Goal: Use online tool/utility: Utilize a website feature to perform a specific function

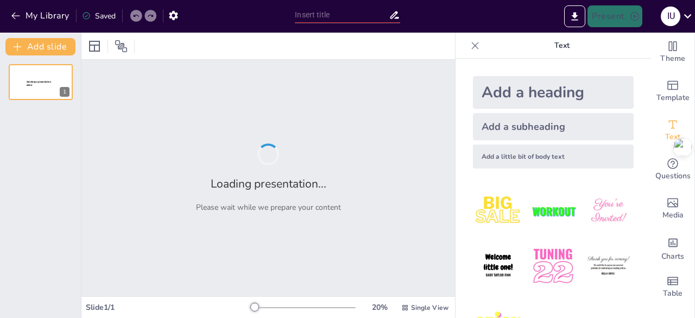
type input "Pengantar Ilmu Agronomi: Landasan Teoritis dan Praktis"
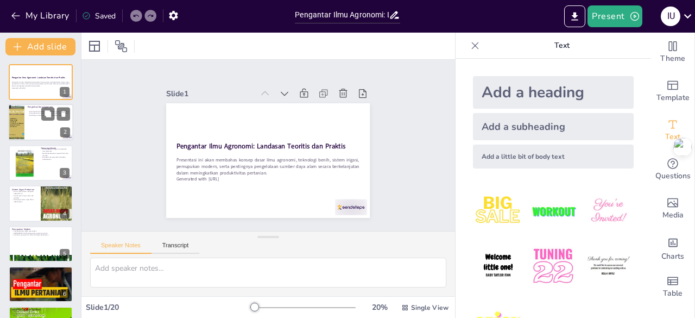
click at [24, 119] on div at bounding box center [16, 122] width 28 height 37
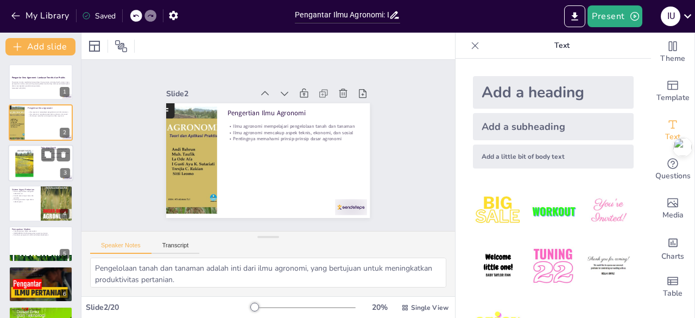
click at [16, 162] on div at bounding box center [24, 163] width 26 height 35
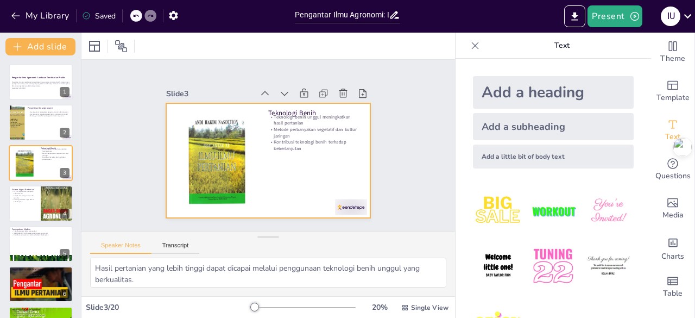
click at [288, 153] on div at bounding box center [268, 160] width 204 height 115
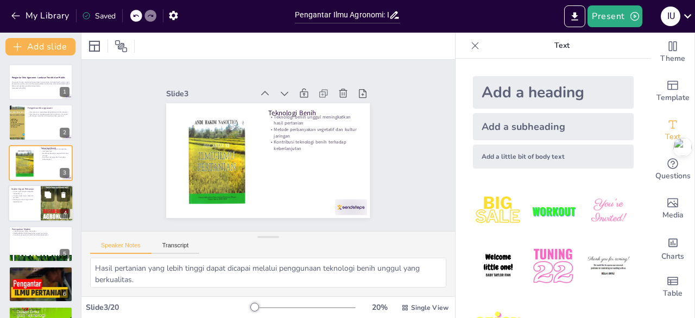
click at [28, 194] on p "Sistem irigasi efisien mengelola kebutuhan air" at bounding box center [24, 193] width 26 height 4
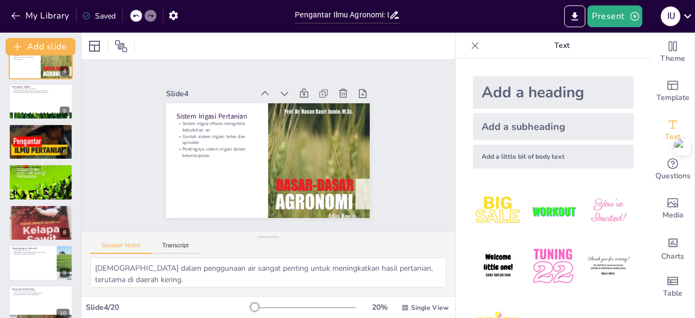
scroll to position [125, 0]
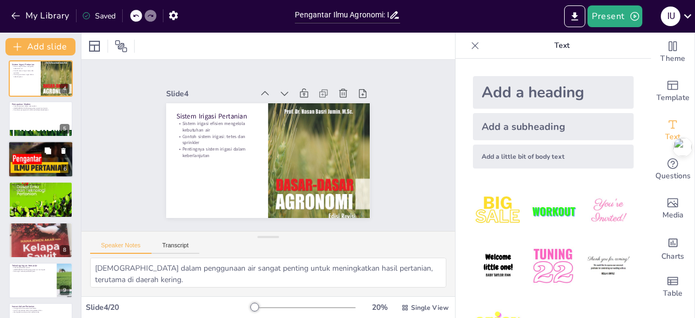
click at [40, 154] on div at bounding box center [40, 159] width 65 height 96
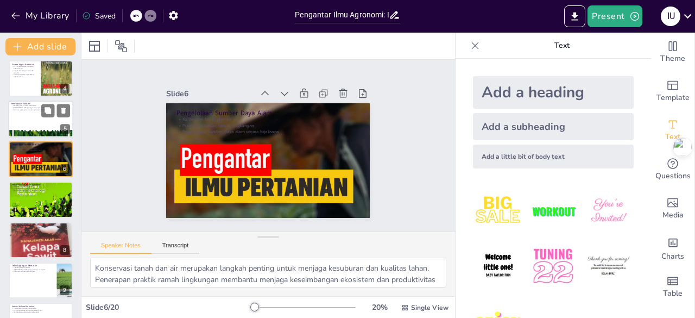
scroll to position [97, 0]
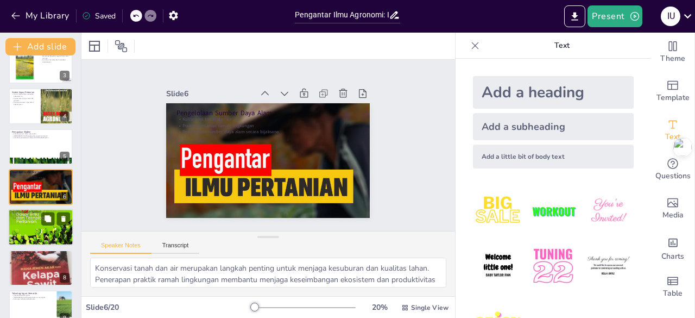
click at [42, 225] on div at bounding box center [40, 227] width 65 height 96
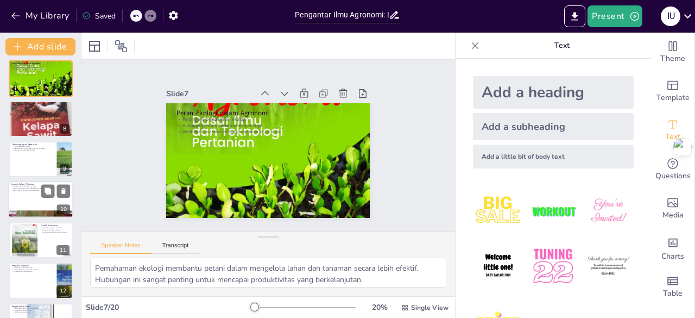
scroll to position [247, 0]
click at [50, 127] on div at bounding box center [40, 117] width 65 height 87
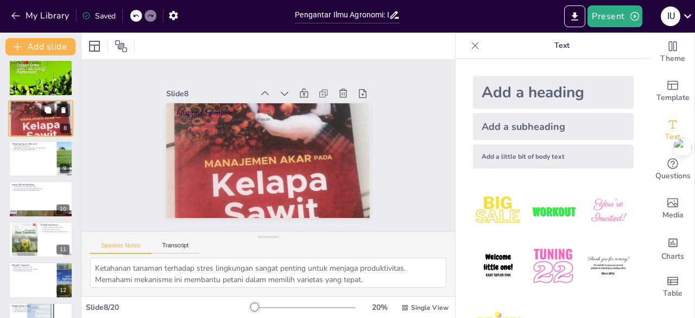
scroll to position [178, 0]
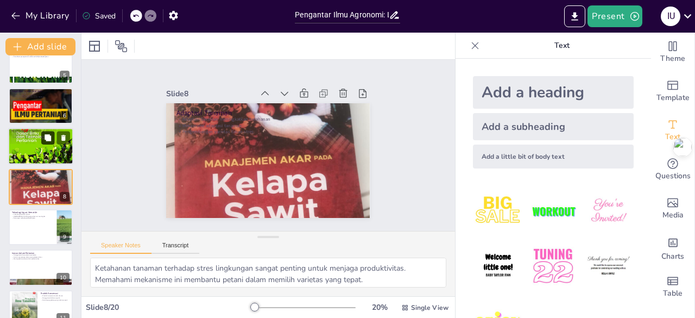
click at [47, 142] on button at bounding box center [47, 137] width 13 height 13
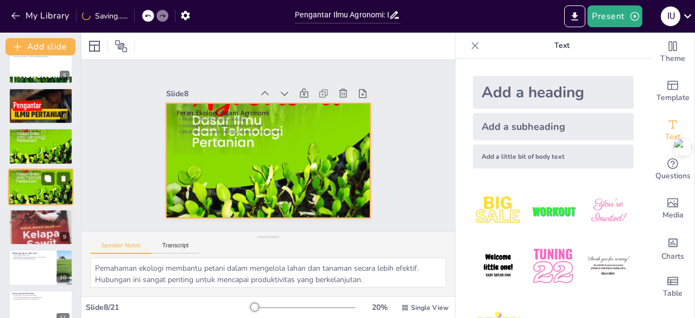
click at [50, 186] on div at bounding box center [40, 186] width 65 height 96
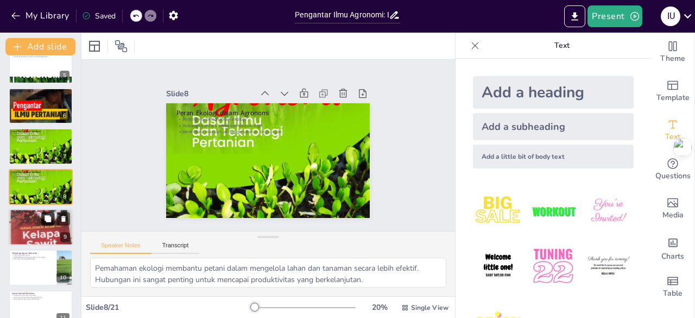
click at [43, 223] on button at bounding box center [47, 218] width 13 height 13
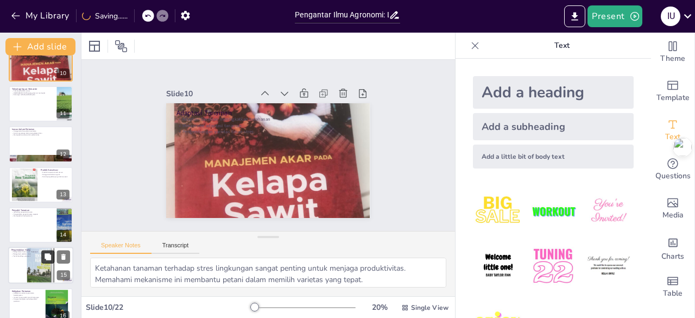
scroll to position [422, 0]
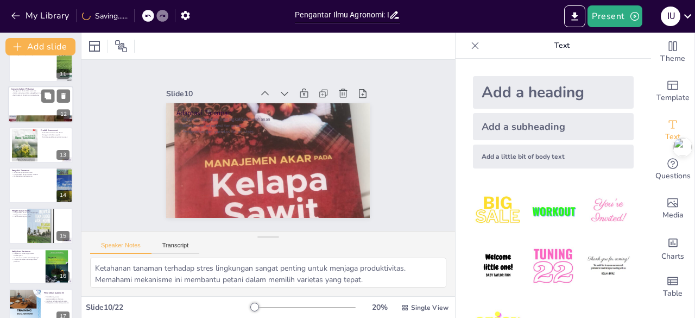
click at [33, 87] on p "Inovasi dalam Pertanian" at bounding box center [40, 88] width 59 height 3
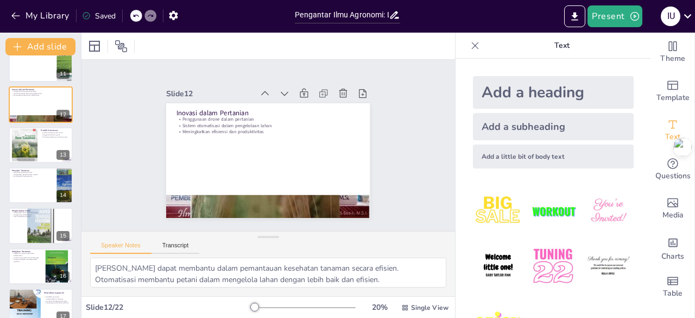
scroll to position [340, 0]
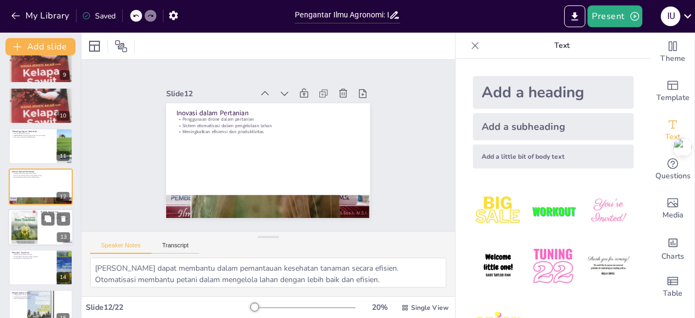
click at [30, 218] on div at bounding box center [24, 226] width 26 height 39
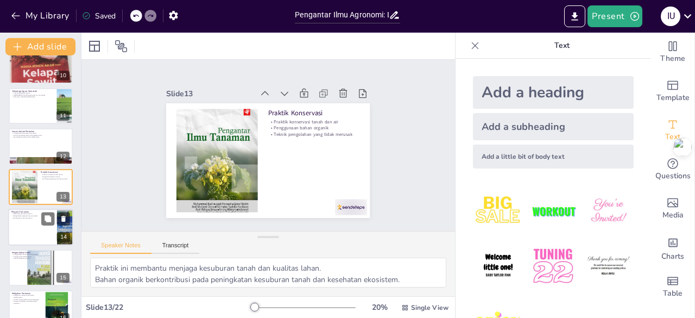
scroll to position [489, 0]
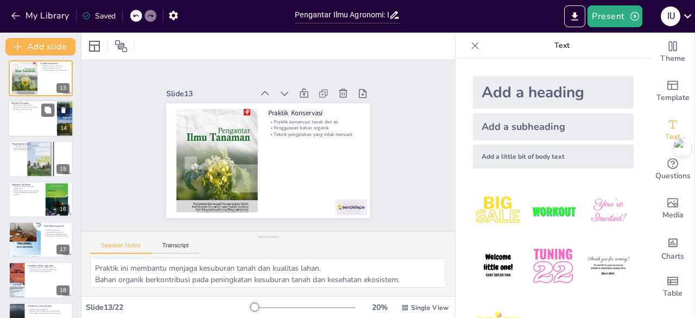
click at [36, 119] on div at bounding box center [40, 118] width 65 height 37
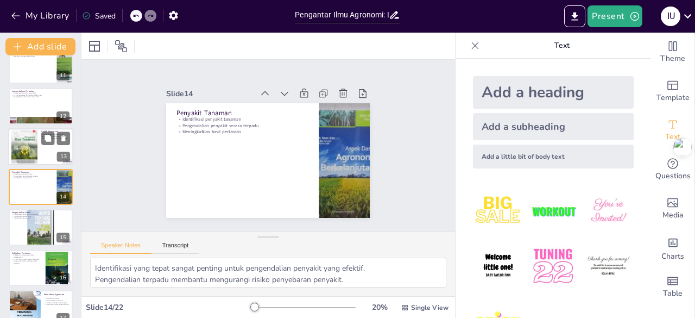
click at [51, 149] on div at bounding box center [40, 146] width 65 height 37
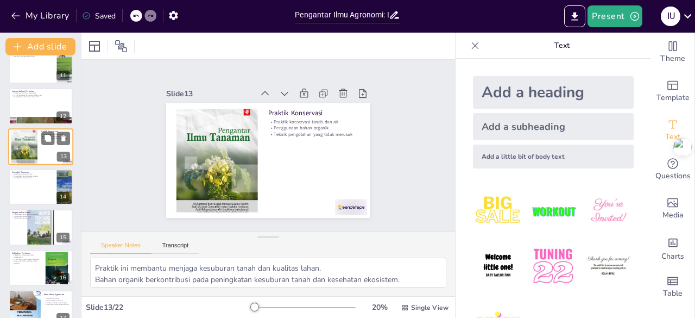
scroll to position [380, 0]
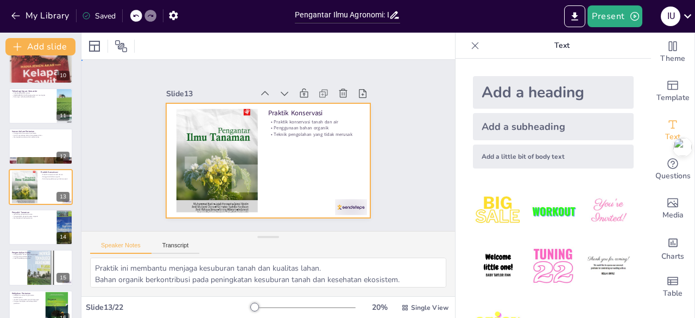
click at [282, 163] on div at bounding box center [263, 160] width 229 height 172
click at [260, 89] on icon at bounding box center [265, 93] width 11 height 11
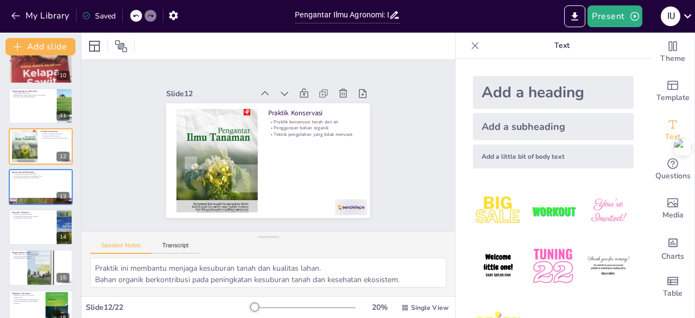
click at [260, 89] on icon at bounding box center [265, 93] width 11 height 11
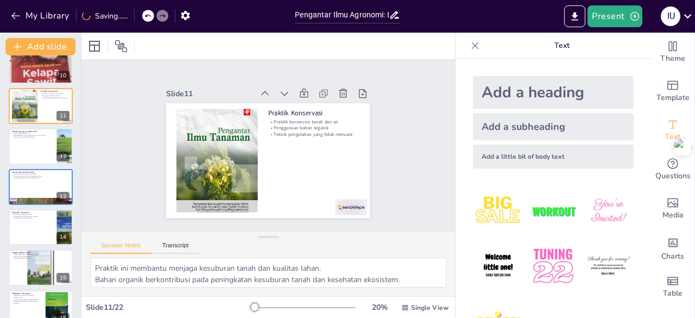
click at [297, 100] on icon at bounding box center [304, 107] width 15 height 15
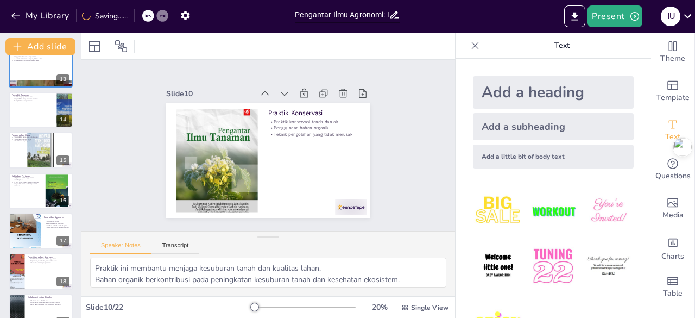
scroll to position [639, 0]
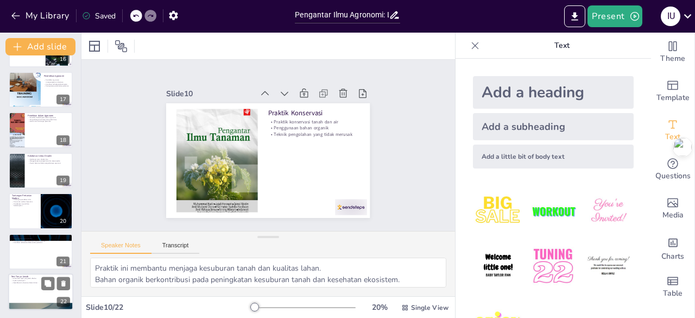
click at [23, 283] on div at bounding box center [40, 291] width 65 height 37
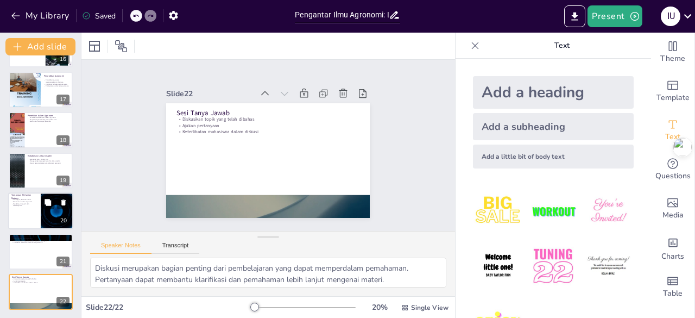
click at [34, 206] on p "Pendekatan inovatif dan berkelanjutan" at bounding box center [24, 205] width 26 height 4
type textarea "Perubahan iklim merupakan tantangan besar bagi sektor pertanian yang perlu diat…"
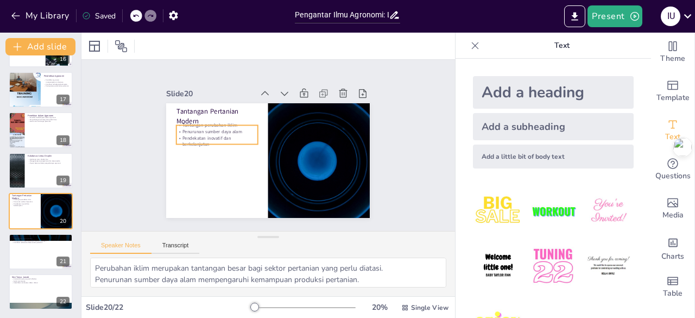
click at [232, 138] on p "Pendekatan inovatif dan berkelanjutan" at bounding box center [229, 112] width 73 height 58
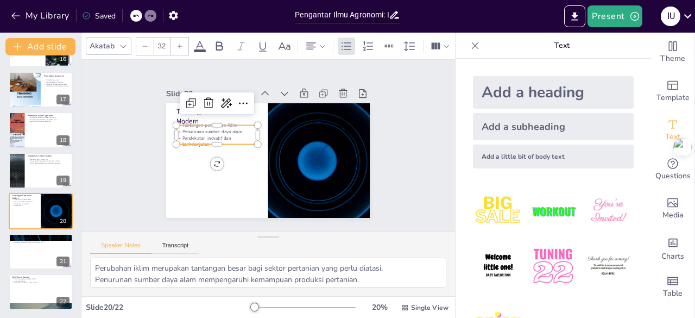
click at [232, 138] on p "Pendekatan inovatif dan berkelanjutan" at bounding box center [218, 135] width 83 height 21
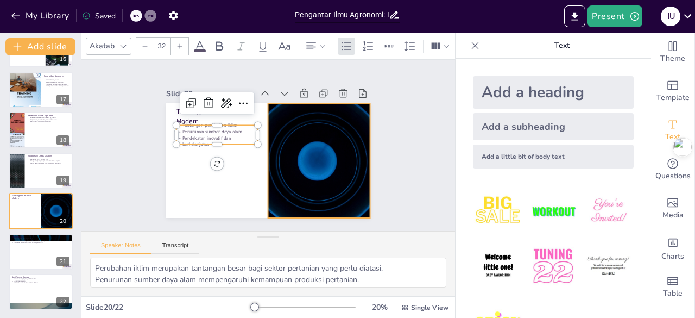
click at [276, 160] on div at bounding box center [312, 176] width 229 height 172
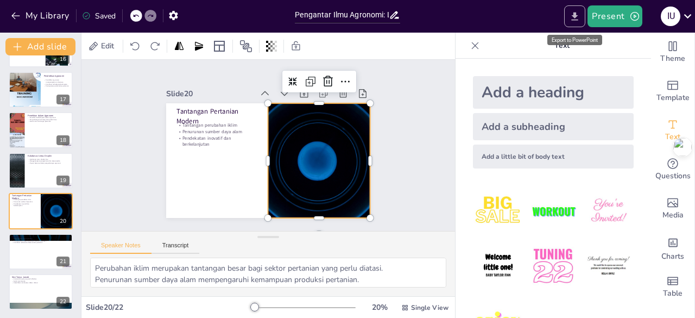
click at [576, 14] on icon "Export to PowerPoint" at bounding box center [575, 16] width 7 height 8
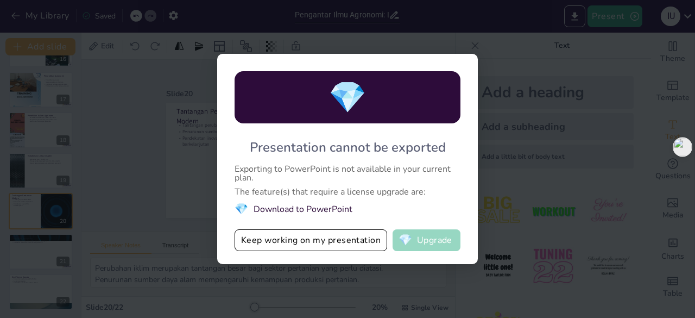
click at [421, 244] on button "💎 Upgrade" at bounding box center [427, 240] width 68 height 22
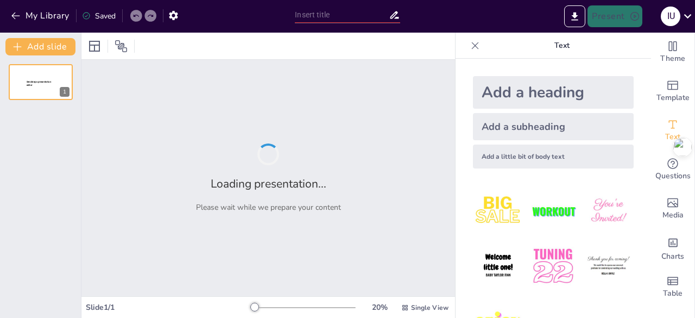
type input "Pengantar Ilmu Agronomi: Landasan Teoritis dan Praktis"
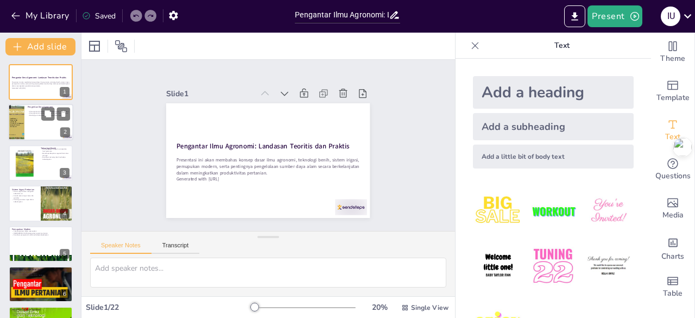
click at [29, 109] on p "Pengertian Ilmu Agronomi" at bounding box center [49, 107] width 42 height 3
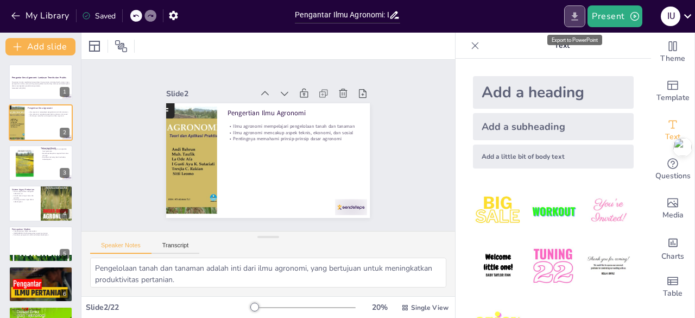
click at [580, 19] on icon "Export to PowerPoint" at bounding box center [574, 16] width 11 height 11
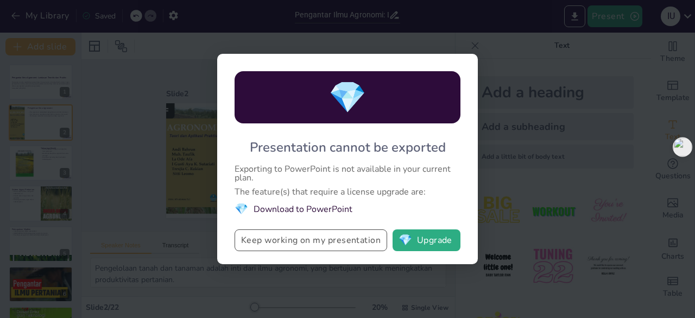
click at [368, 237] on button "Keep working on my presentation" at bounding box center [311, 240] width 153 height 22
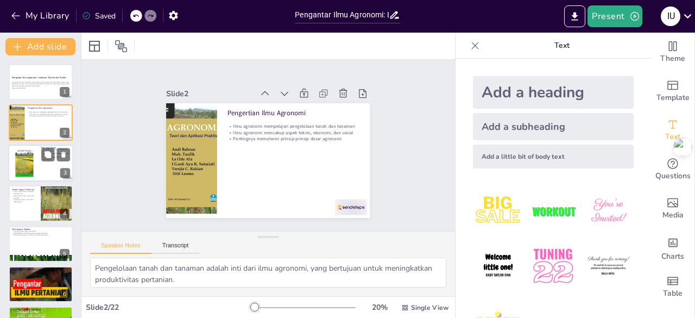
click at [27, 153] on div at bounding box center [24, 163] width 26 height 35
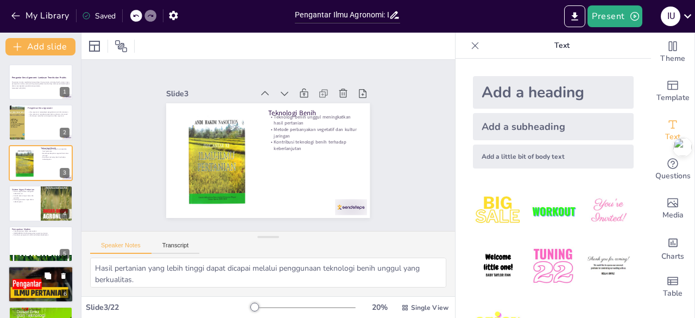
click at [52, 290] on div at bounding box center [40, 284] width 65 height 96
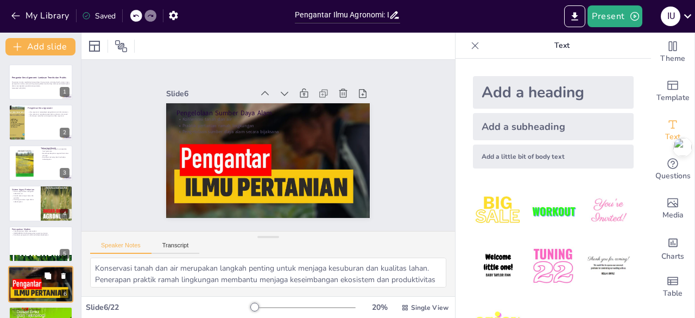
scroll to position [97, 0]
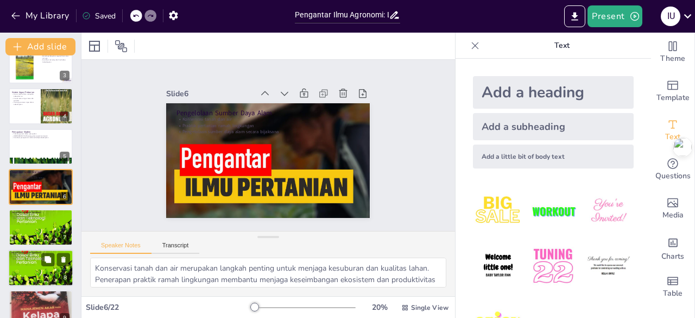
click at [48, 272] on div at bounding box center [40, 267] width 65 height 96
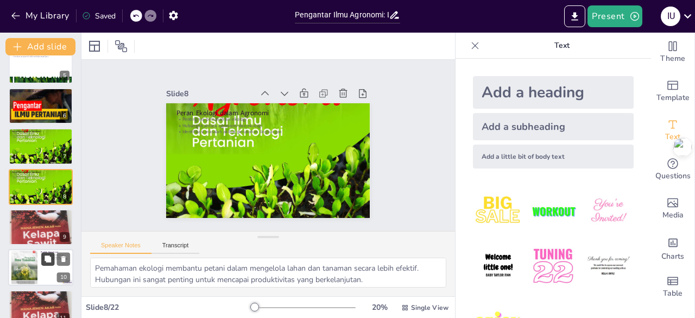
click at [42, 253] on button at bounding box center [47, 259] width 13 height 13
type textarea "Praktik ini membantu menjaga kesuburan tanah dan kualitas lahan. Bahan organik …"
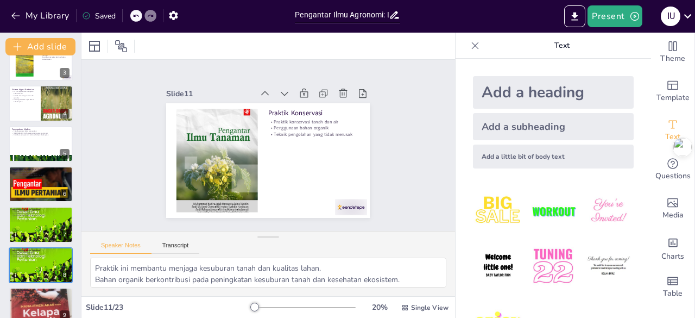
scroll to position [0, 0]
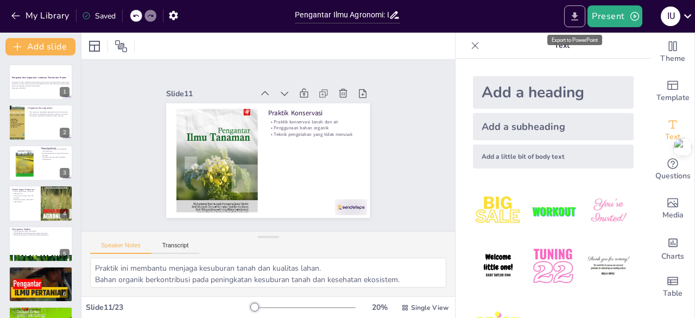
click at [572, 18] on icon "Export to PowerPoint" at bounding box center [574, 16] width 11 height 11
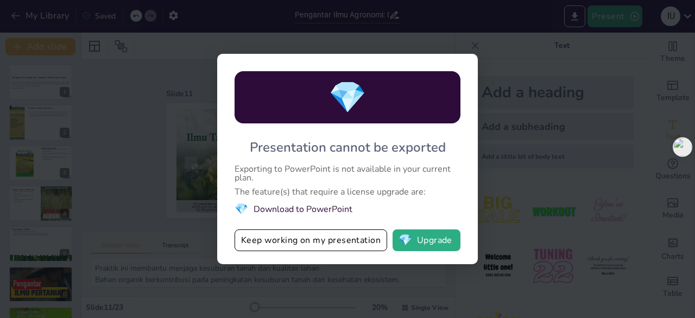
click at [589, 118] on div "💎 Presentation cannot be exported Exporting to PowerPoint is not available in y…" at bounding box center [347, 159] width 695 height 318
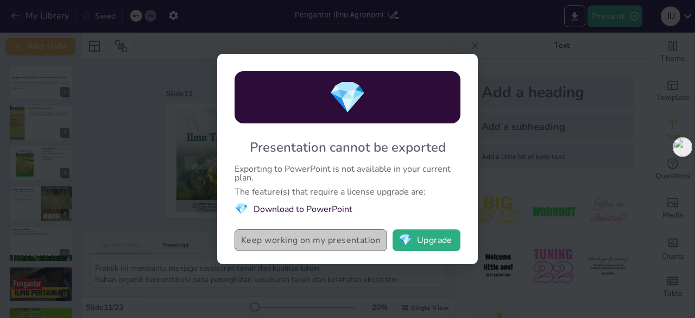
click at [321, 238] on button "Keep working on my presentation" at bounding box center [311, 240] width 153 height 22
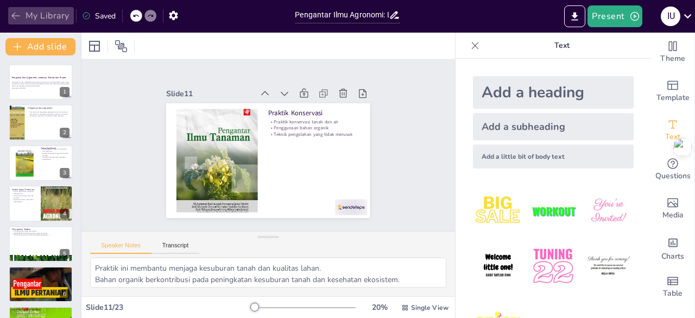
click at [14, 19] on icon "button" at bounding box center [15, 15] width 11 height 11
